Goal: Feedback & Contribution: Submit feedback/report problem

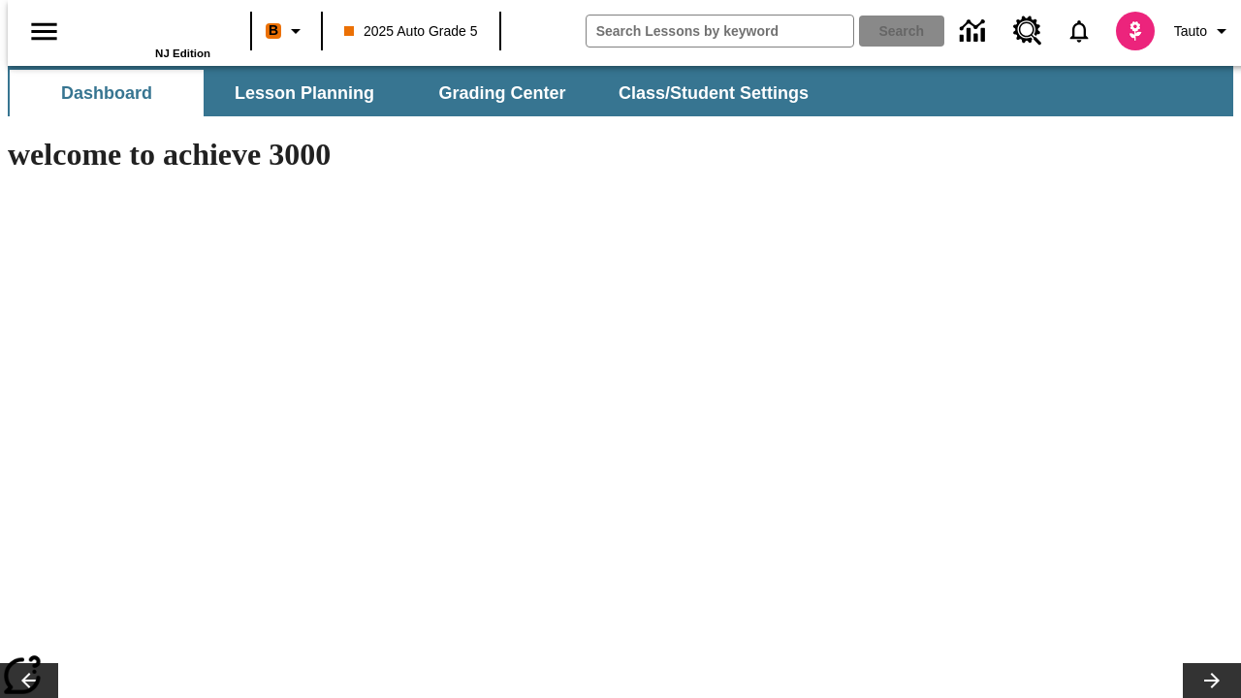
type input "-1"
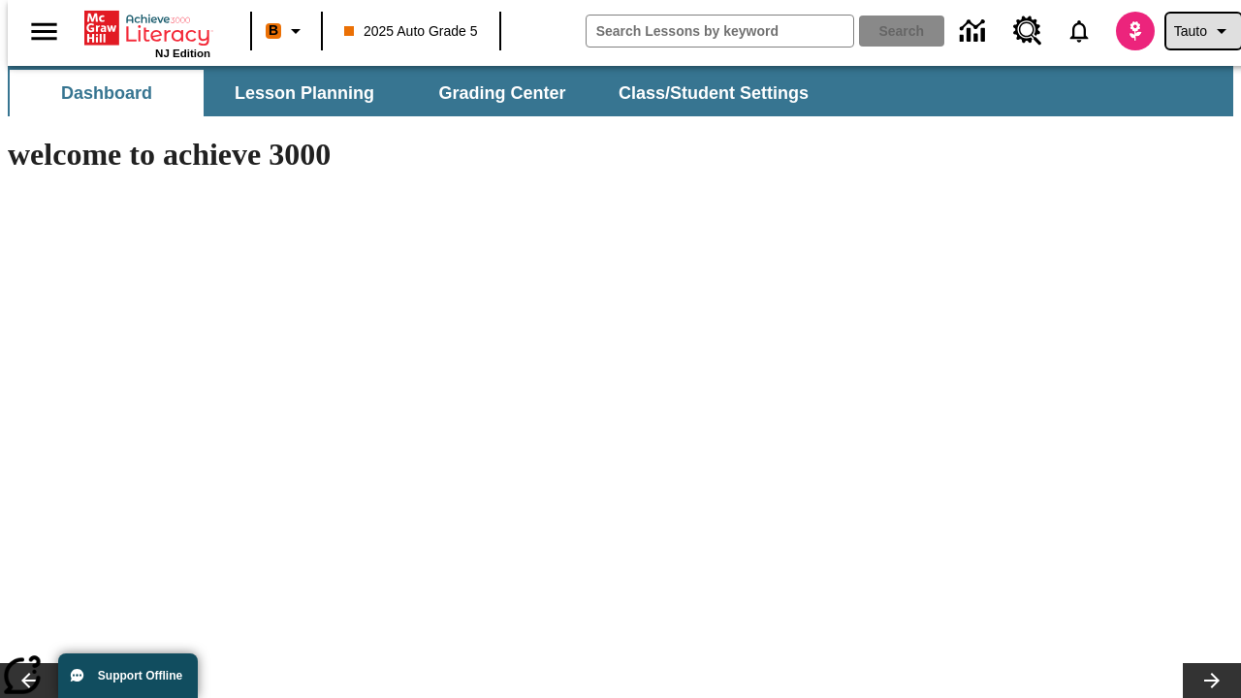
click at [1193, 31] on span "Tauto" at bounding box center [1190, 31] width 33 height 20
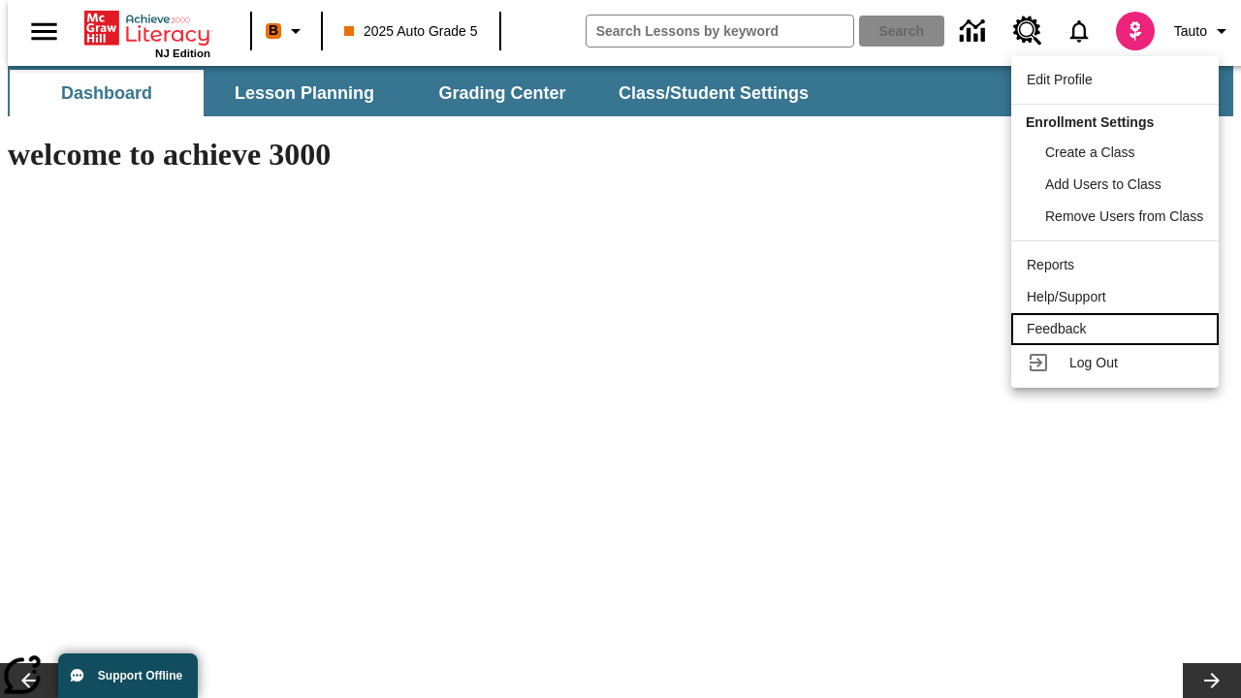
click at [1118, 329] on div "Feedback" at bounding box center [1114, 329] width 176 height 20
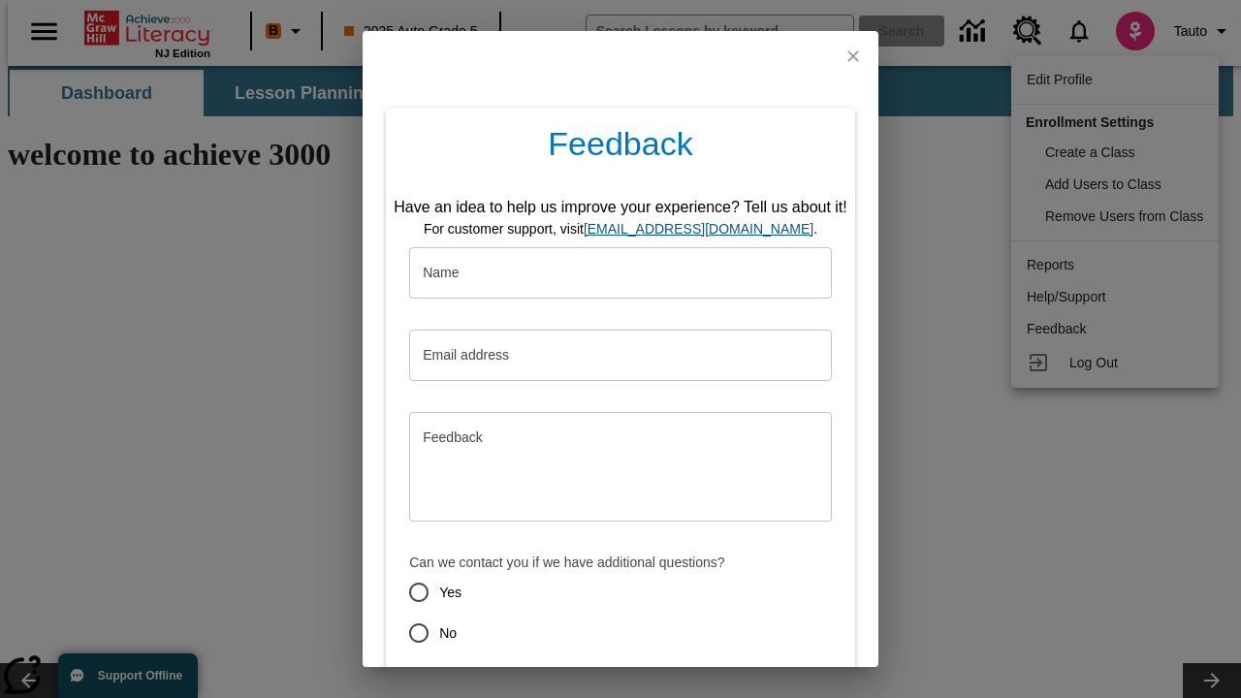
click at [519, 684] on button "Submit" at bounding box center [530, 702] width 77 height 36
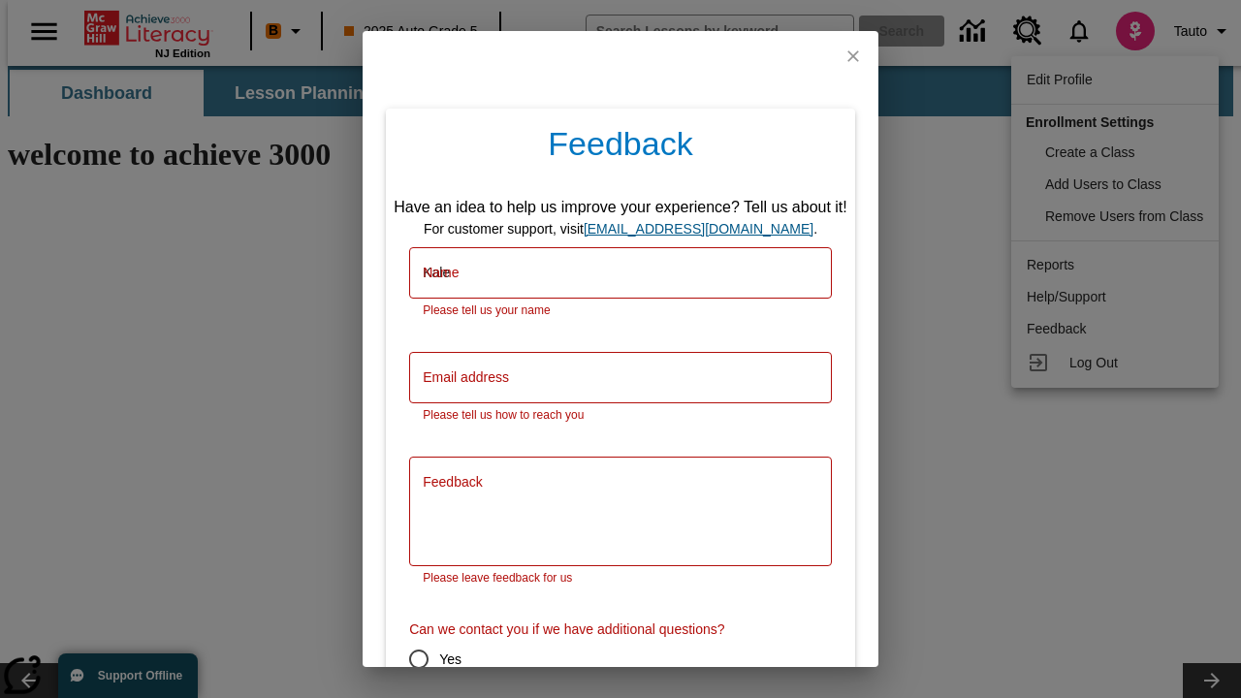
type input "Kale"
type input "[EMAIL_ADDRESS][DOMAIN_NAME]"
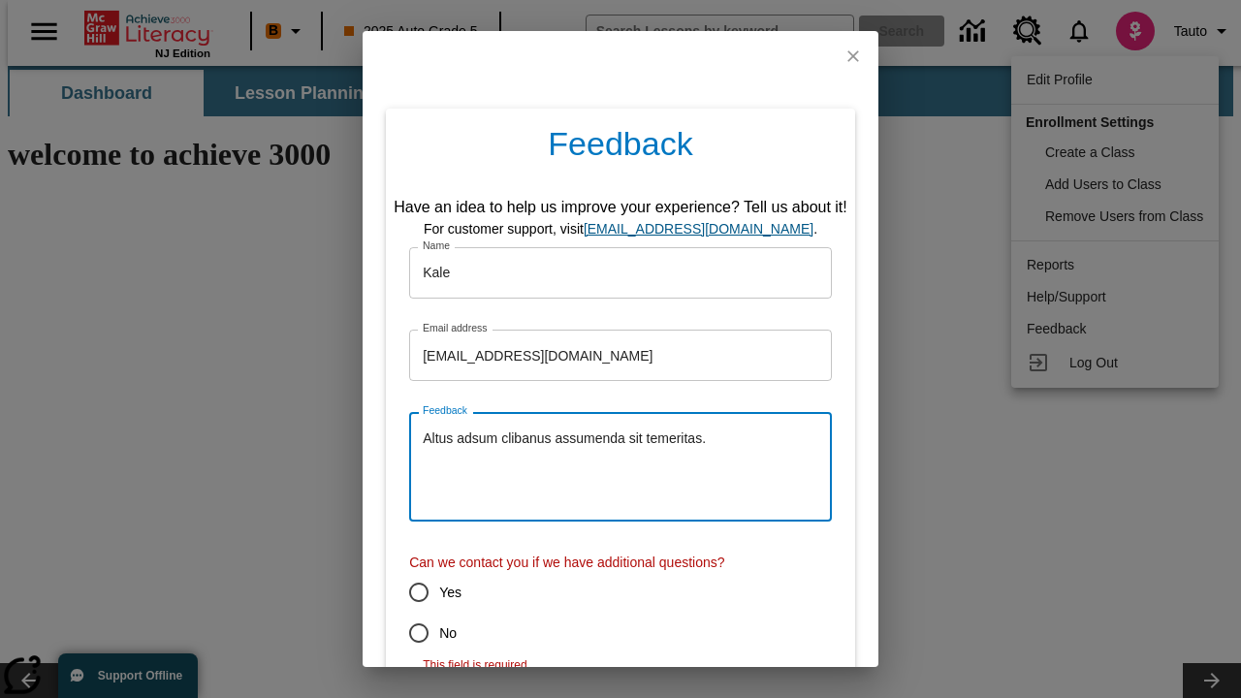
type textarea "Altus adsum clibanus assumenda sit temeritas."
click at [405, 633] on input "No" at bounding box center [418, 633] width 41 height 41
radio input "false"
click at [705, 221] on link "[EMAIL_ADDRESS][DOMAIN_NAME]" at bounding box center [699, 229] width 230 height 16
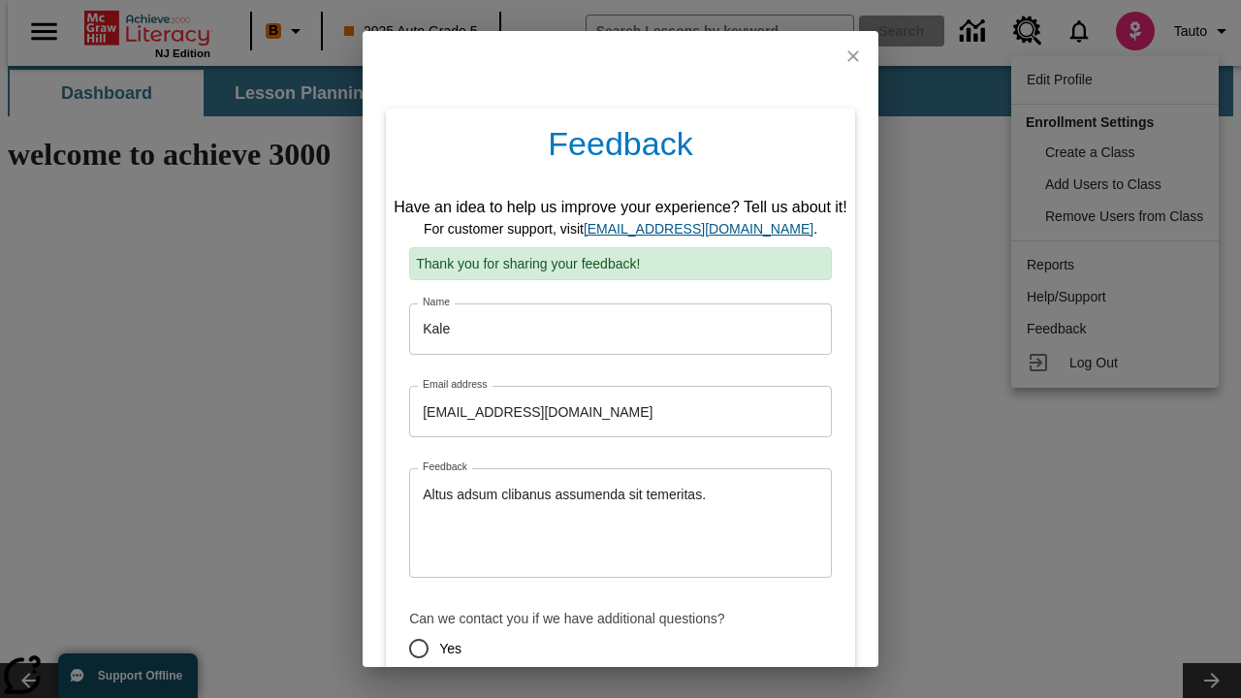
scroll to position [96, 0]
